Goal: Task Accomplishment & Management: Complete application form

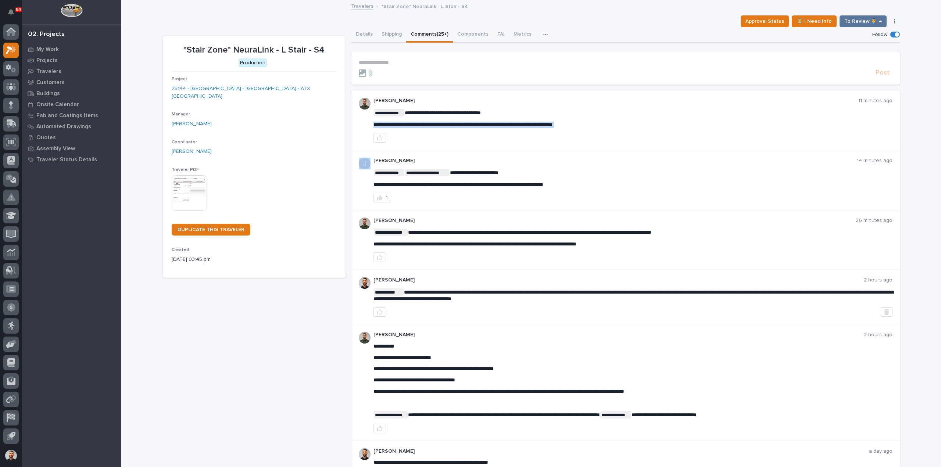
click at [427, 124] on span "**********" at bounding box center [462, 124] width 179 height 5
copy div "**********"
click at [377, 138] on icon "button" at bounding box center [380, 138] width 6 height 6
click at [427, 65] on div "**********" at bounding box center [626, 63] width 534 height 6
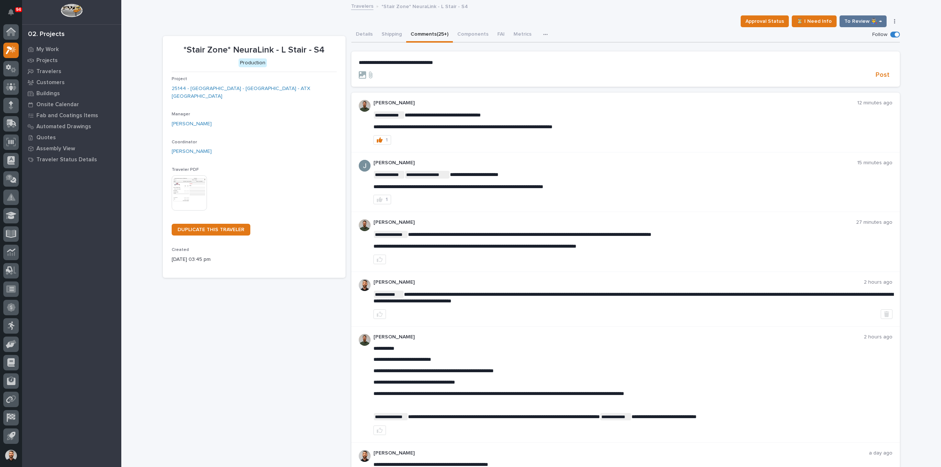
click at [889, 76] on section "**********" at bounding box center [625, 68] width 548 height 35
click at [885, 76] on span "Post" at bounding box center [882, 75] width 14 height 8
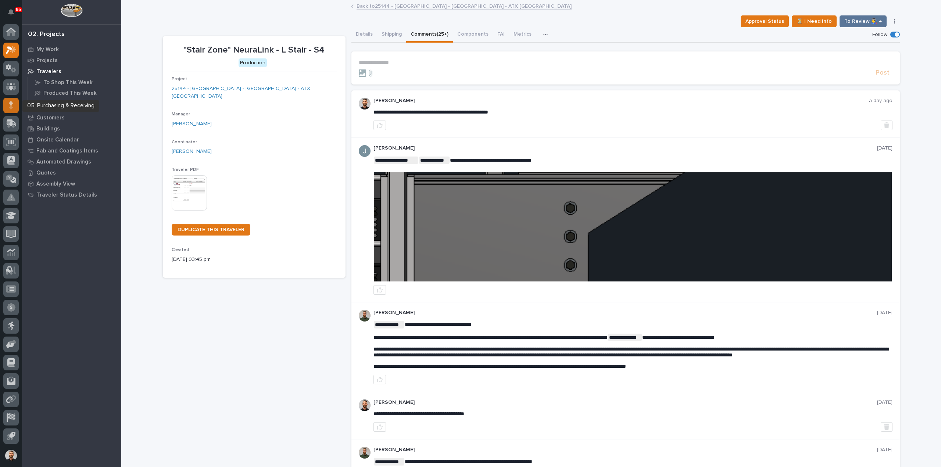
click at [14, 108] on div at bounding box center [10, 105] width 15 height 15
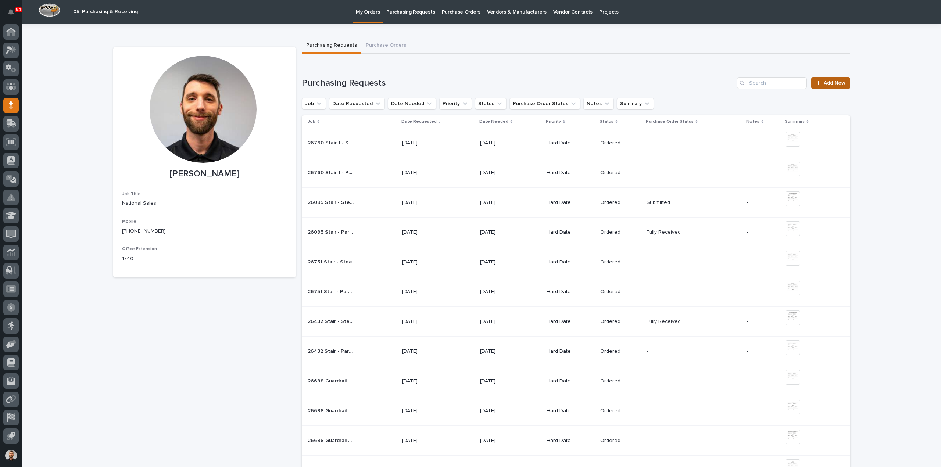
click at [824, 82] on span "Add New" at bounding box center [835, 82] width 22 height 5
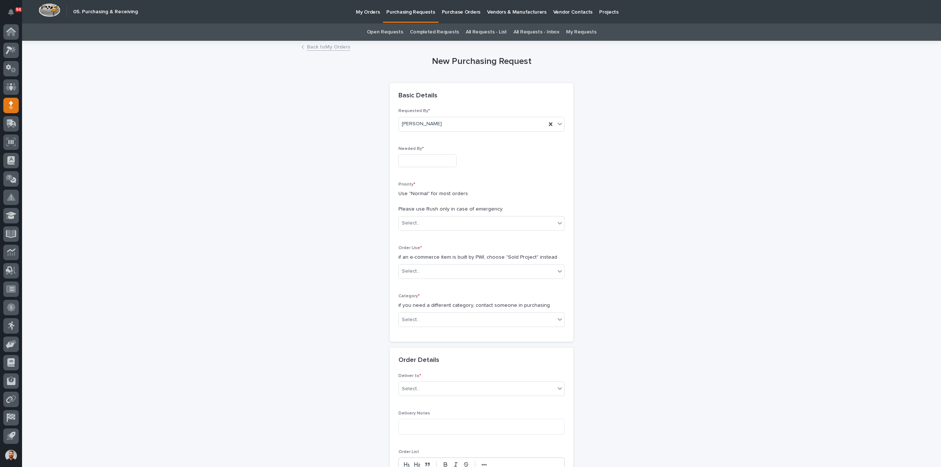
click at [423, 158] on input "text" at bounding box center [427, 160] width 58 height 13
click at [446, 125] on div "29" at bounding box center [446, 124] width 10 height 10
type input "**********"
click at [419, 224] on div "Select..." at bounding box center [477, 223] width 156 height 12
click at [432, 246] on div "Hard Date" at bounding box center [478, 249] width 165 height 13
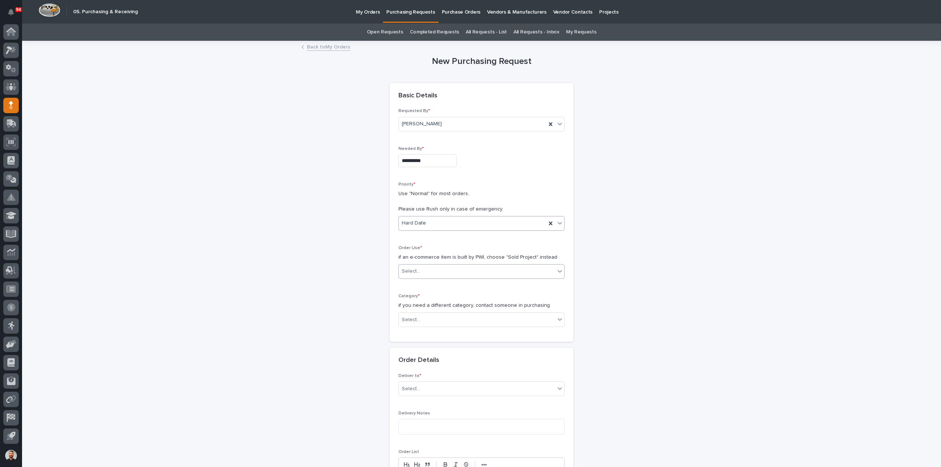
click at [424, 273] on div "Select..." at bounding box center [477, 271] width 156 height 12
click at [417, 281] on div "Sold Project" at bounding box center [478, 284] width 165 height 13
click at [423, 320] on div "Select..." at bounding box center [477, 320] width 156 height 12
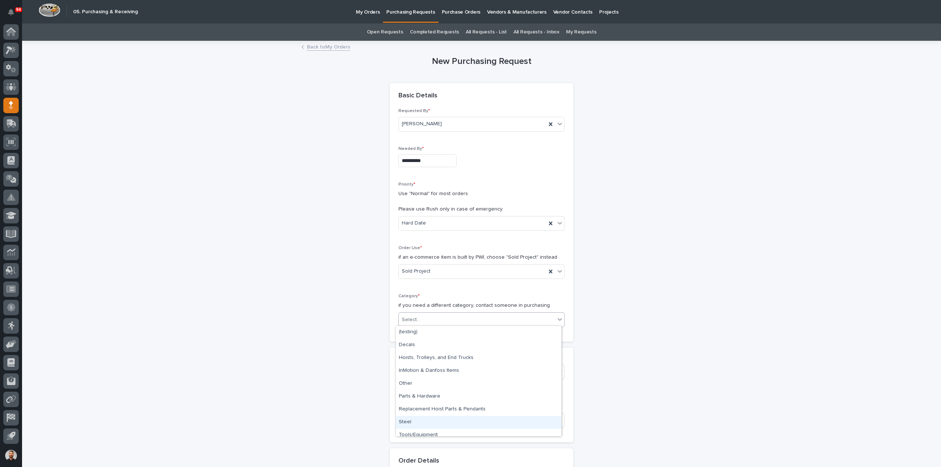
click at [414, 422] on div "Steel" at bounding box center [478, 422] width 165 height 13
click at [442, 376] on div "Select..." at bounding box center [477, 372] width 156 height 12
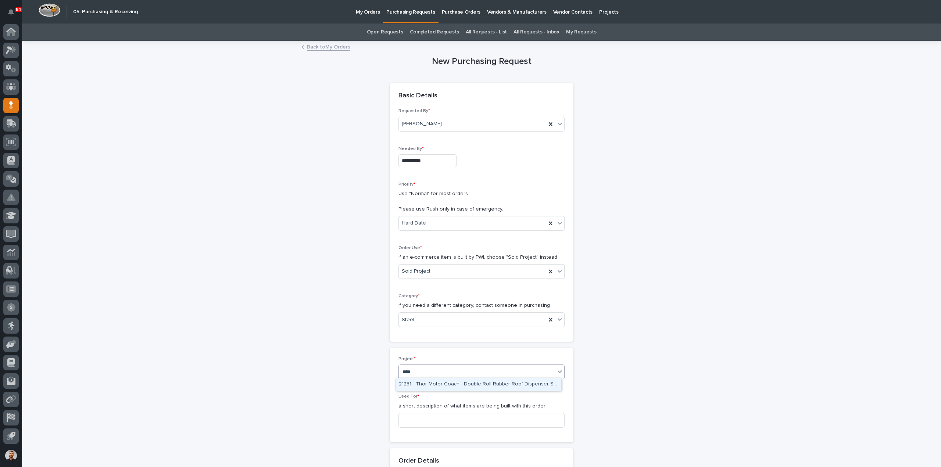
type input "*****"
click at [440, 387] on div "25144 - Stair Zone - NeuraLink - ATX Stair Towers" at bounding box center [478, 384] width 165 height 13
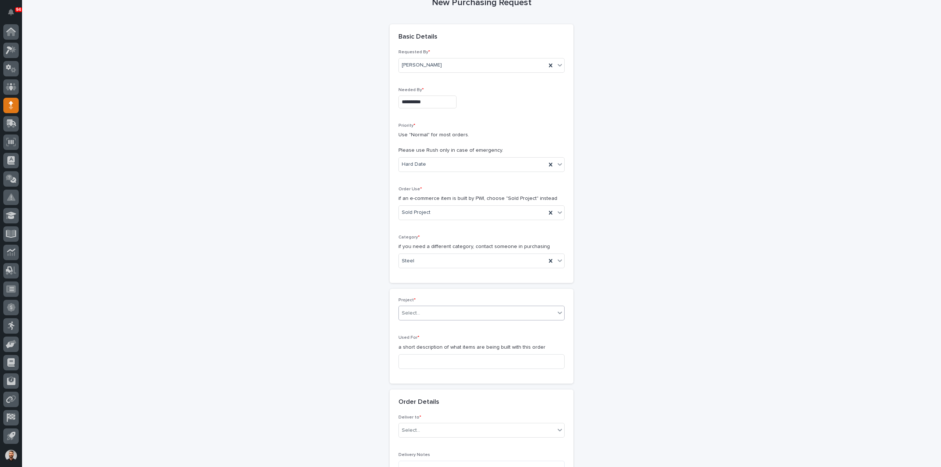
scroll to position [147, 0]
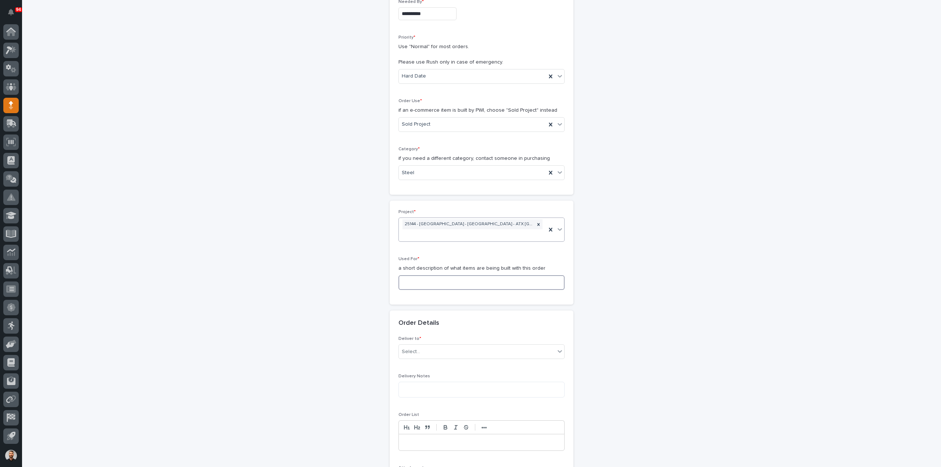
click at [429, 275] on input at bounding box center [481, 282] width 166 height 15
click at [401, 275] on input "S4 - Steel" at bounding box center [481, 282] width 166 height 15
type input "S4 - Steel"
click at [416, 348] on div "Select..." at bounding box center [411, 352] width 18 height 8
click at [416, 352] on div "PWI" at bounding box center [478, 354] width 165 height 13
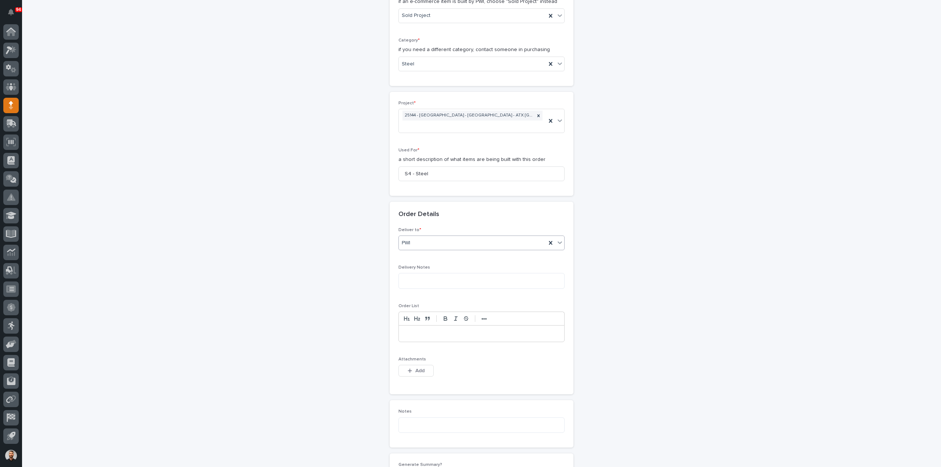
scroll to position [257, 0]
click at [421, 363] on button "Add" at bounding box center [415, 369] width 35 height 12
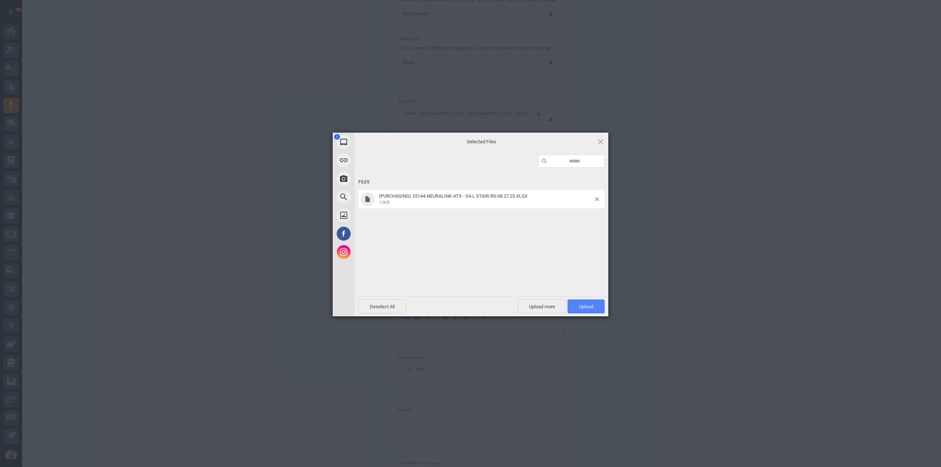
click at [595, 302] on span "Upload 1" at bounding box center [585, 306] width 37 height 14
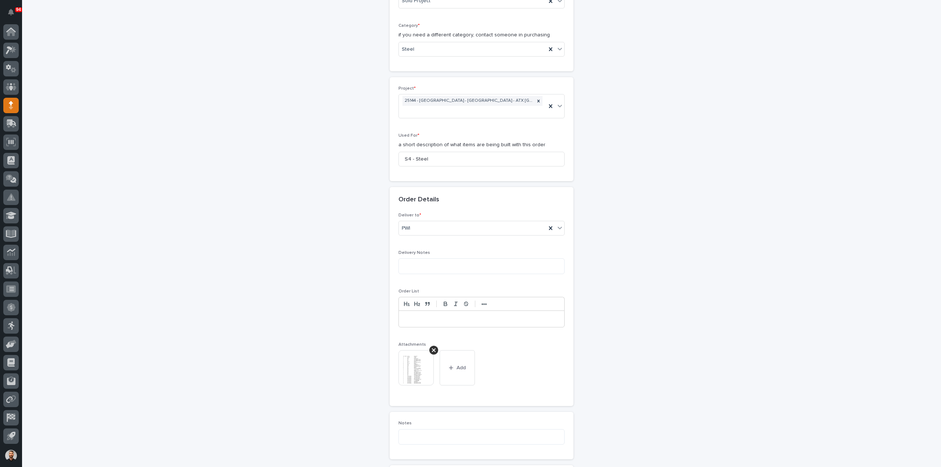
scroll to position [454, 0]
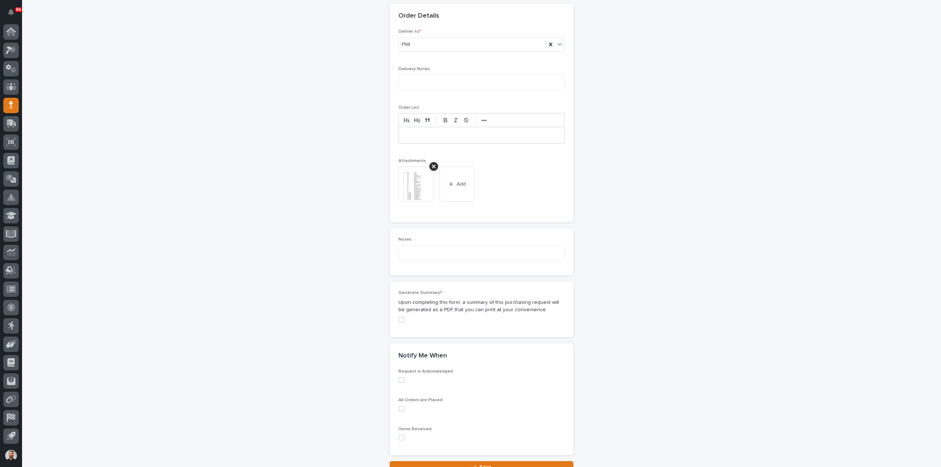
click at [506, 461] on button "Save" at bounding box center [482, 467] width 184 height 12
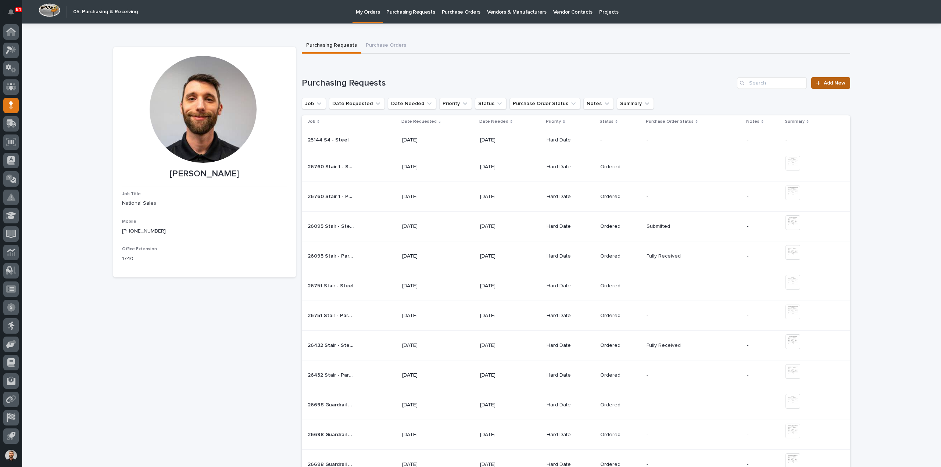
click at [839, 84] on span "Add New" at bounding box center [835, 82] width 22 height 5
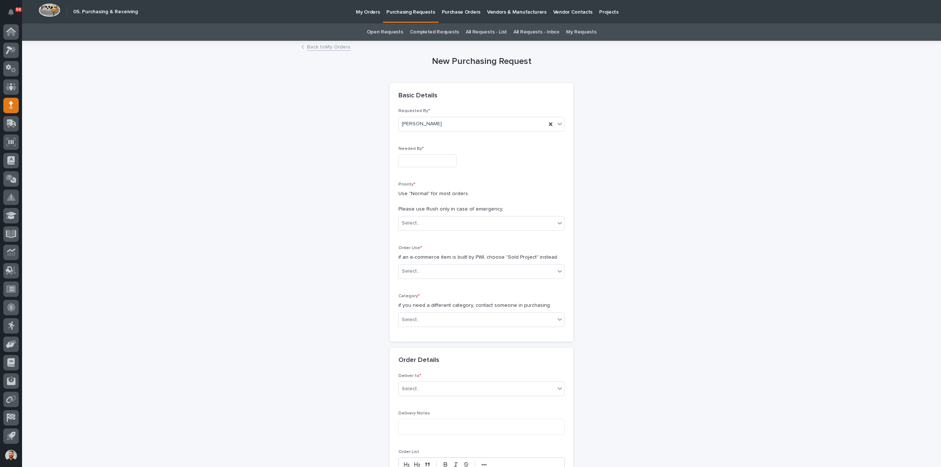
click at [406, 155] on input "text" at bounding box center [427, 160] width 58 height 13
click at [448, 125] on div "29" at bounding box center [446, 124] width 10 height 10
type input "**********"
click at [434, 229] on div "Select..." at bounding box center [481, 223] width 166 height 15
click at [425, 247] on div "Hard Date" at bounding box center [478, 249] width 165 height 13
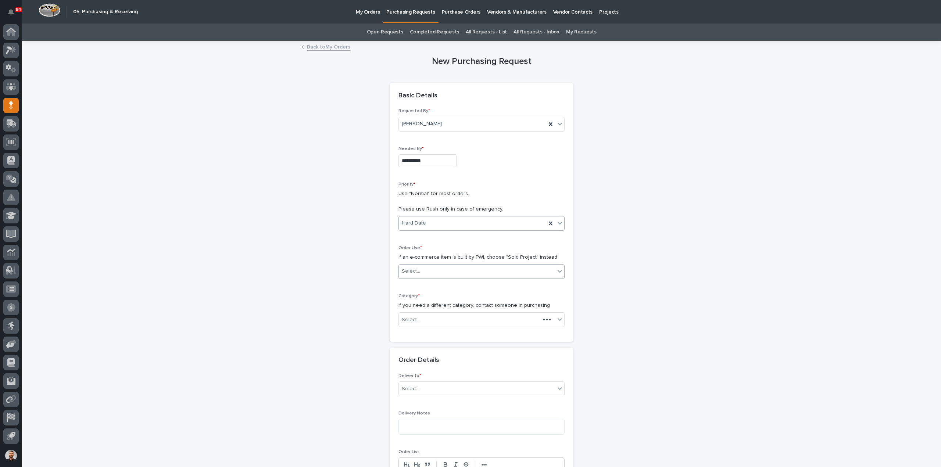
click at [419, 273] on div "Select..." at bounding box center [477, 271] width 156 height 12
click at [422, 284] on div "Sold Project" at bounding box center [478, 284] width 165 height 13
click at [412, 319] on div "Select..." at bounding box center [411, 320] width 18 height 8
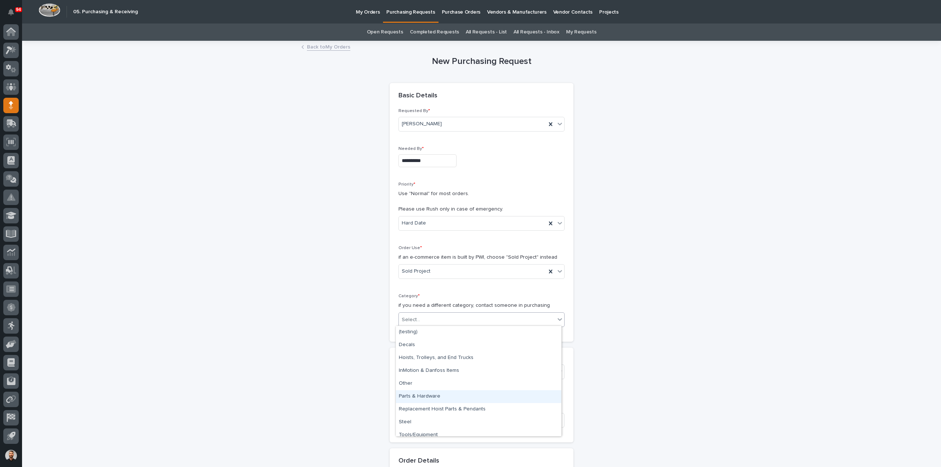
click at [416, 398] on div "Parts & Hardware" at bounding box center [478, 396] width 165 height 13
click at [416, 369] on div "Select..." at bounding box center [411, 372] width 18 height 8
type input "*****"
click at [423, 382] on div "25144 - Stair Zone - NeuraLink - ATX Stair Towers" at bounding box center [478, 384] width 165 height 13
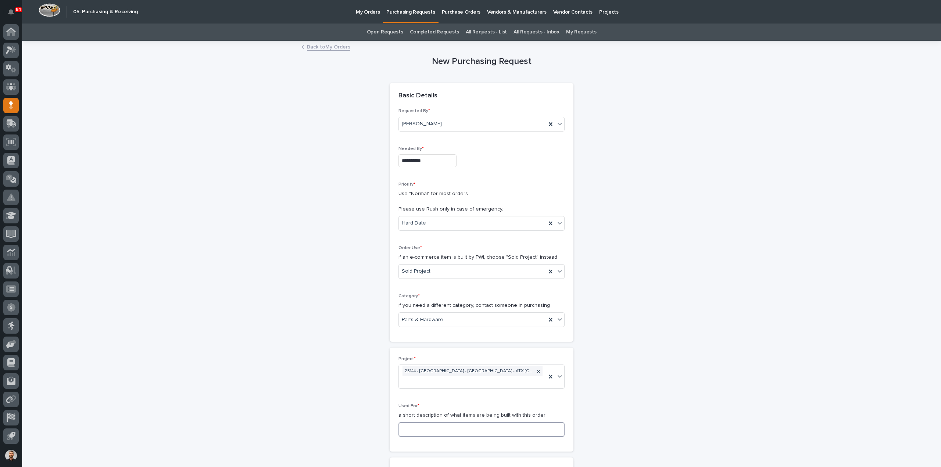
click at [420, 422] on input at bounding box center [481, 429] width 166 height 15
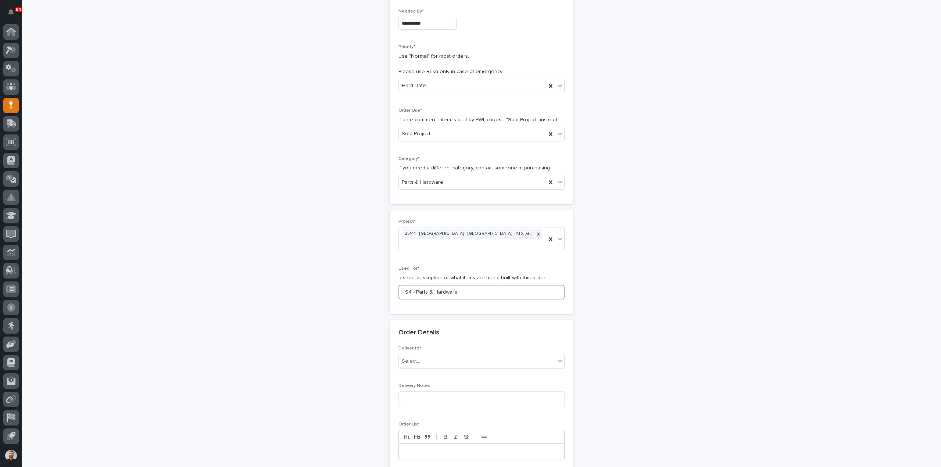
scroll to position [147, 0]
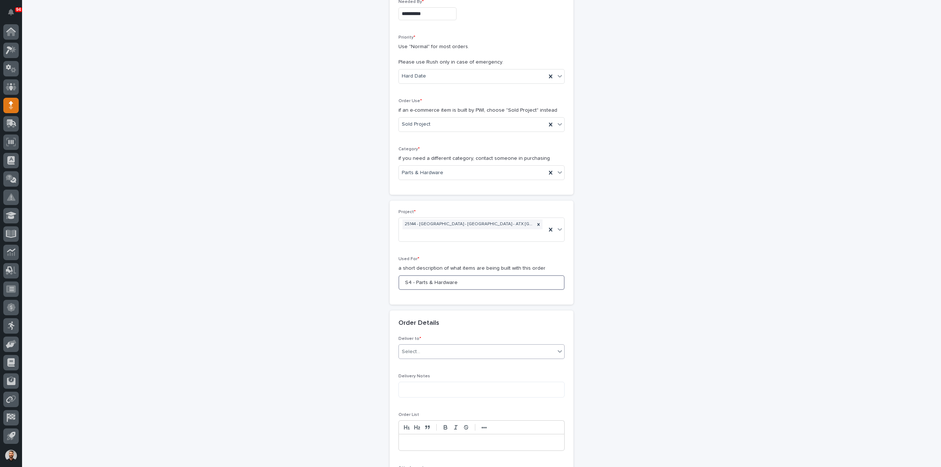
type input "S4 - Parts & Hardware"
click at [413, 346] on div "Select..." at bounding box center [477, 352] width 156 height 12
click at [413, 355] on div "PWI" at bounding box center [478, 354] width 165 height 13
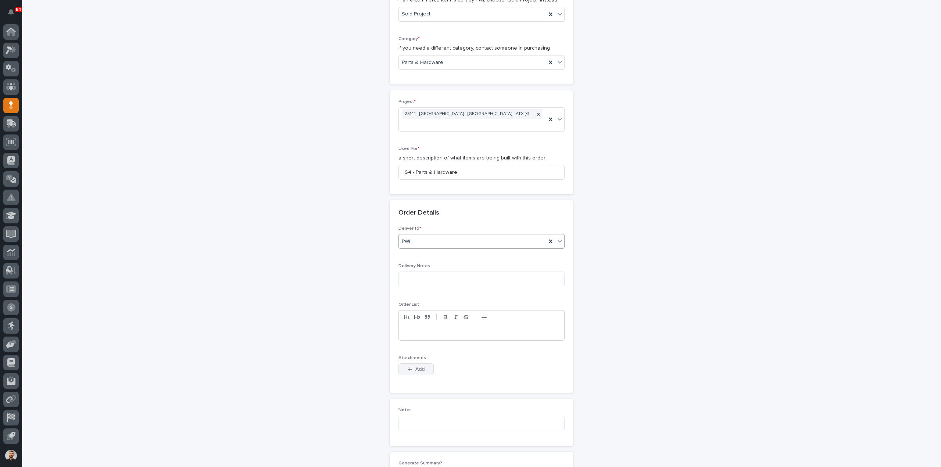
click at [409, 367] on div "button" at bounding box center [411, 369] width 7 height 5
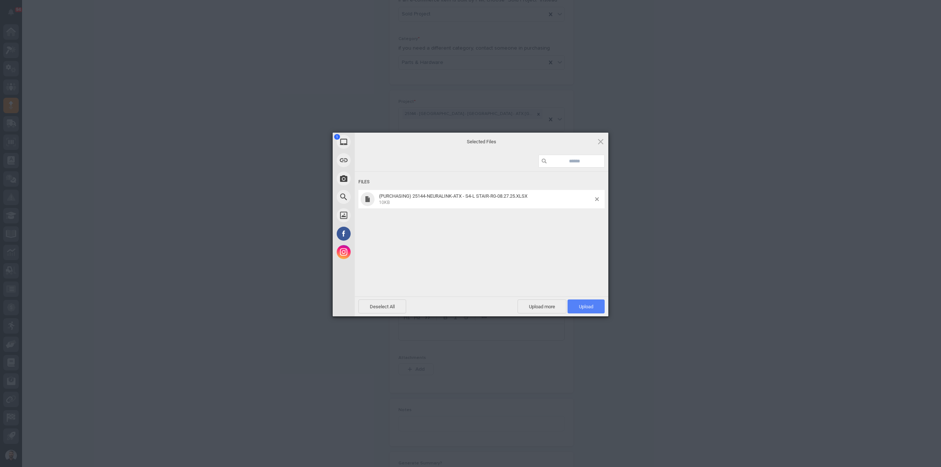
click at [578, 307] on span "Upload 1" at bounding box center [585, 306] width 37 height 14
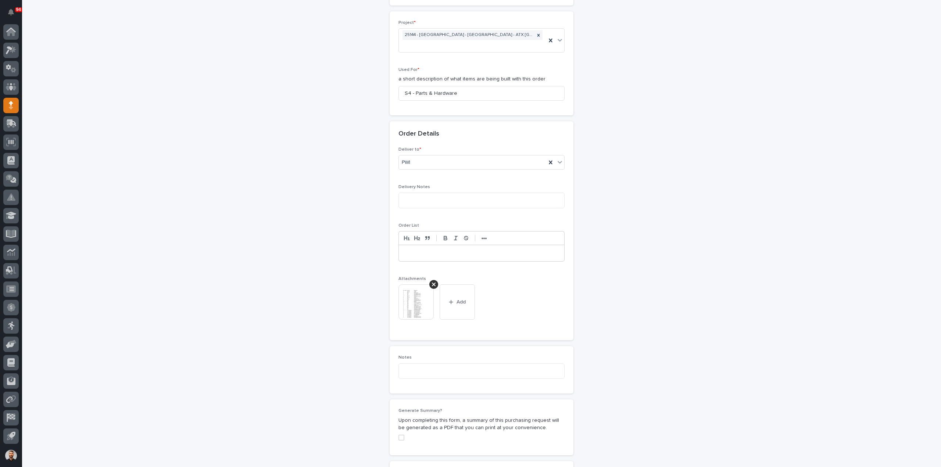
scroll to position [454, 0]
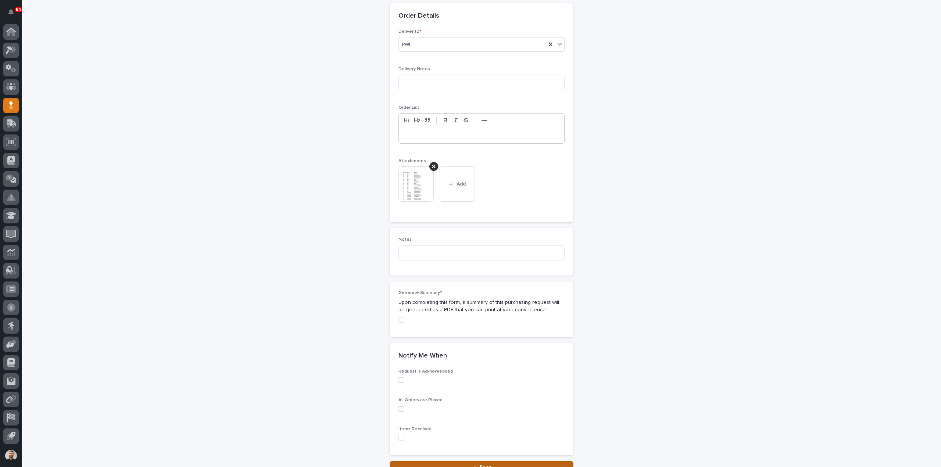
click at [440, 461] on button "Save" at bounding box center [482, 467] width 184 height 12
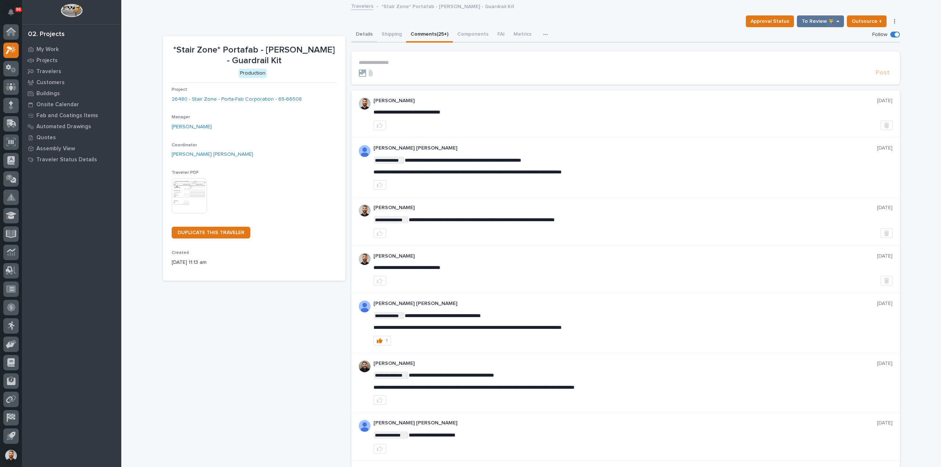
click at [361, 36] on button "Details" at bounding box center [364, 34] width 26 height 15
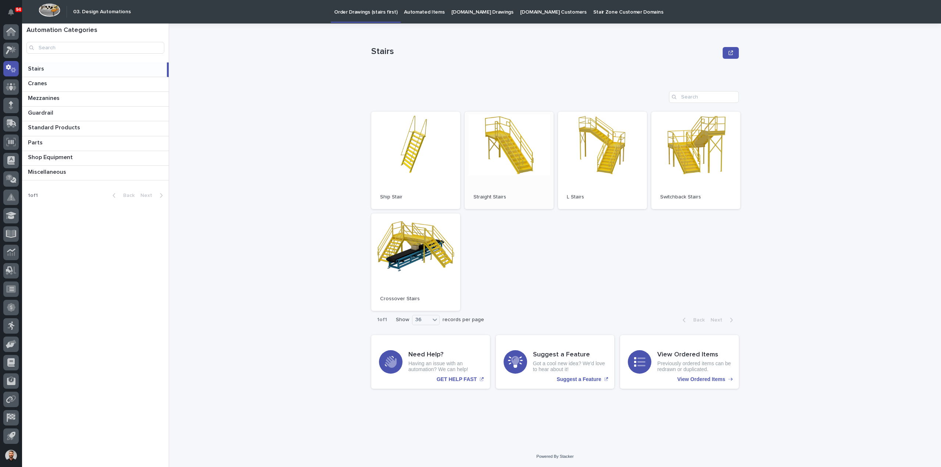
click at [480, 141] on link "Open" at bounding box center [508, 160] width 89 height 97
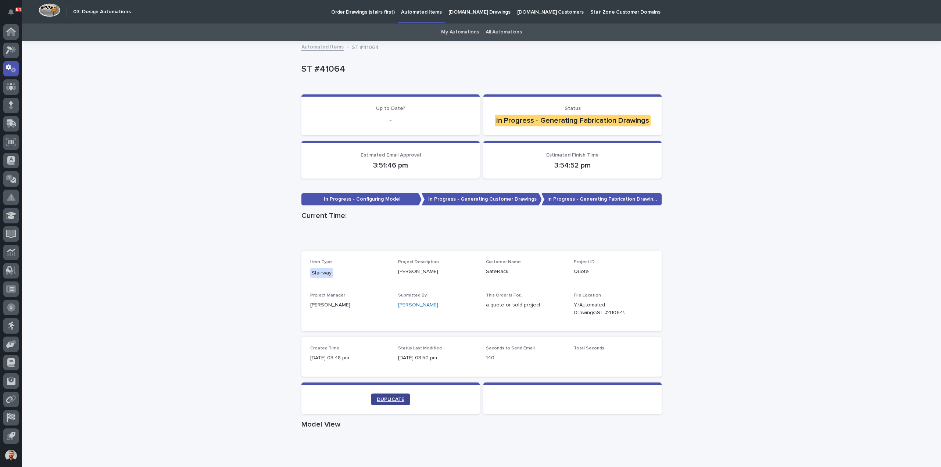
click at [381, 397] on span "DUPLICATE" at bounding box center [391, 399] width 28 height 5
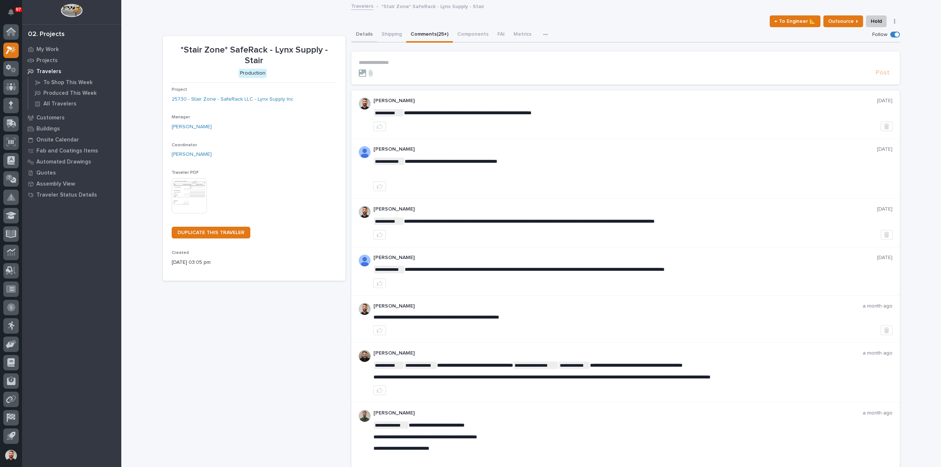
click at [361, 32] on button "Details" at bounding box center [364, 34] width 26 height 15
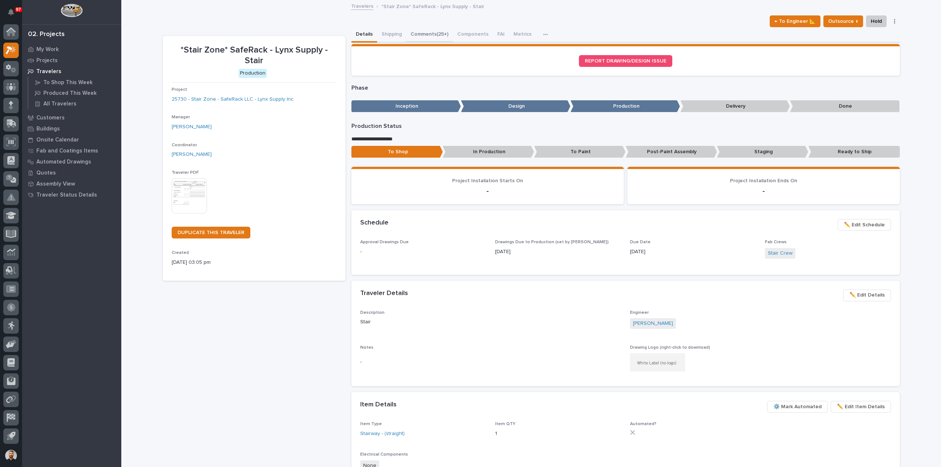
click at [419, 33] on button "Comments (25+)" at bounding box center [429, 34] width 47 height 15
